Goal: Find specific page/section: Find specific page/section

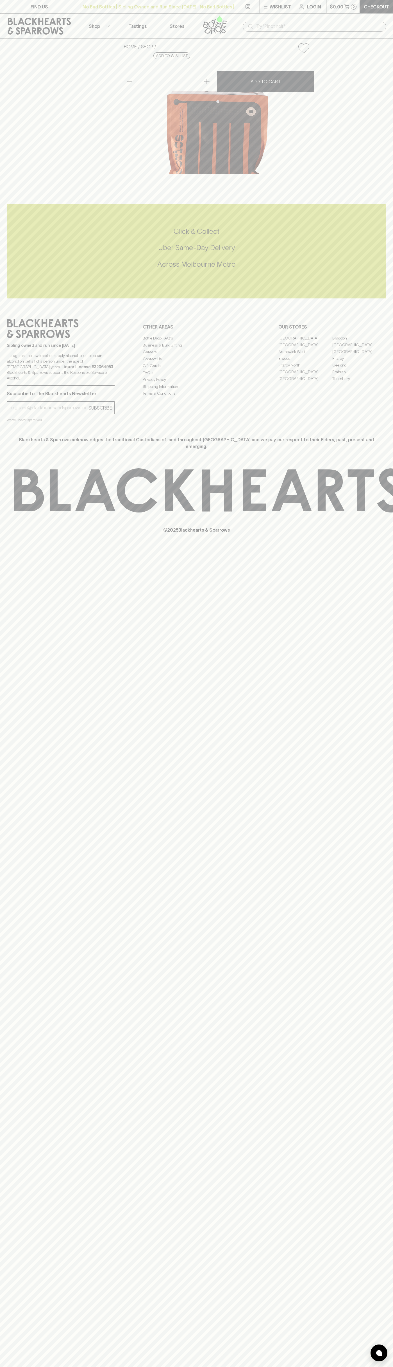
click at [250, 24] on icon at bounding box center [251, 26] width 4 height 4
click at [377, 174] on div "HOME SHOP Really Good Licorice Chocolate $10.00 Add to wishlist No Further Disc…" at bounding box center [196, 106] width 393 height 135
click at [332, 1366] on html "FIND US | No Bad Bottles | Sibling Owned and Run Since 2006 | No Bad Bottles | …" at bounding box center [196, 683] width 393 height 1367
click at [26, 269] on h5 "Across Melbourne Metro" at bounding box center [197, 264] width 380 height 9
